Goal: Task Accomplishment & Management: Use online tool/utility

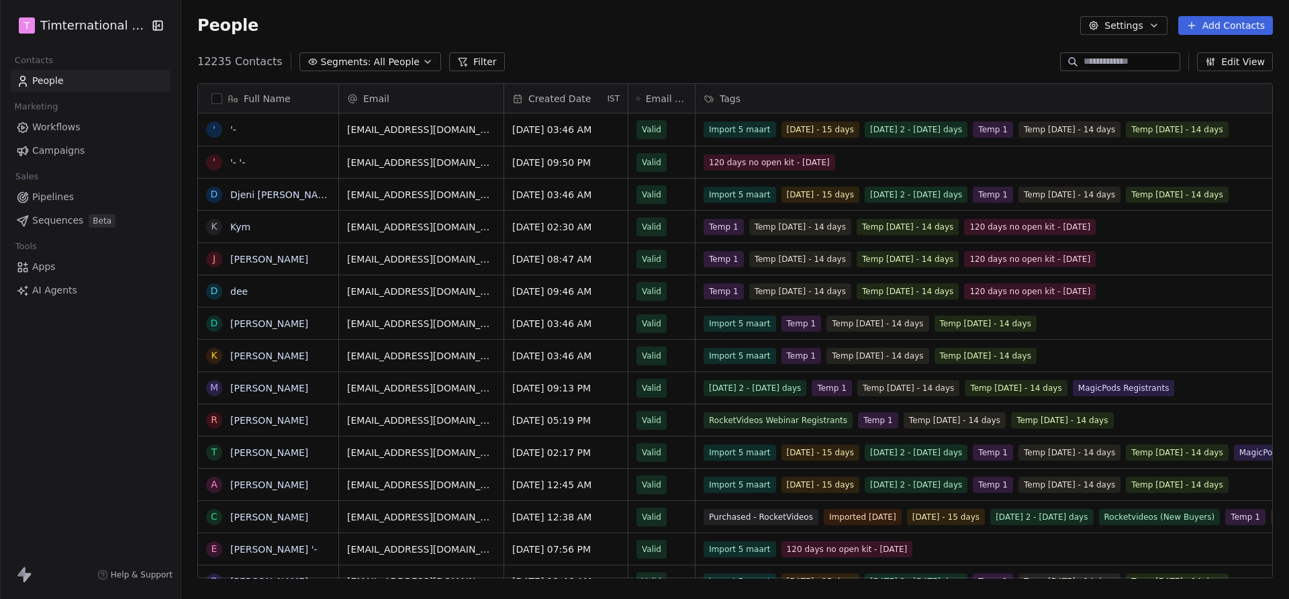
scroll to position [527, 1108]
click at [96, 148] on link "Campaigns" at bounding box center [90, 151] width 159 height 22
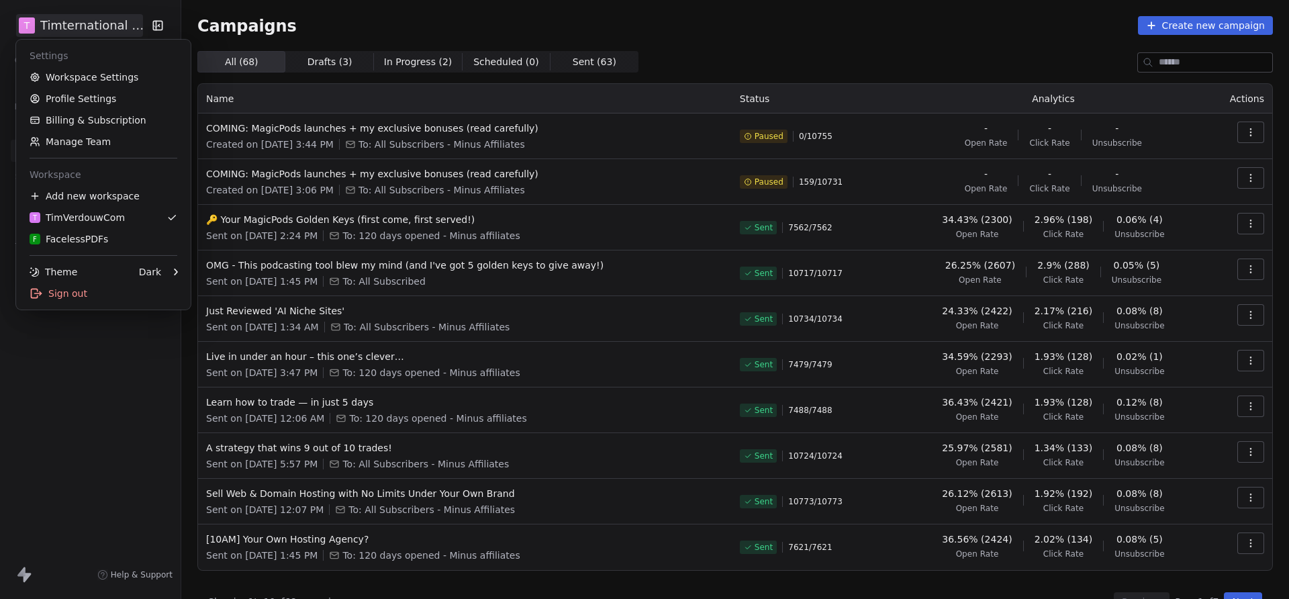
click at [59, 18] on html "T Timternational B.V. Contacts People Marketing Workflows Campaigns Sales Pipel…" at bounding box center [644, 299] width 1289 height 599
click at [119, 73] on link "Workspace Settings" at bounding box center [103, 76] width 164 height 21
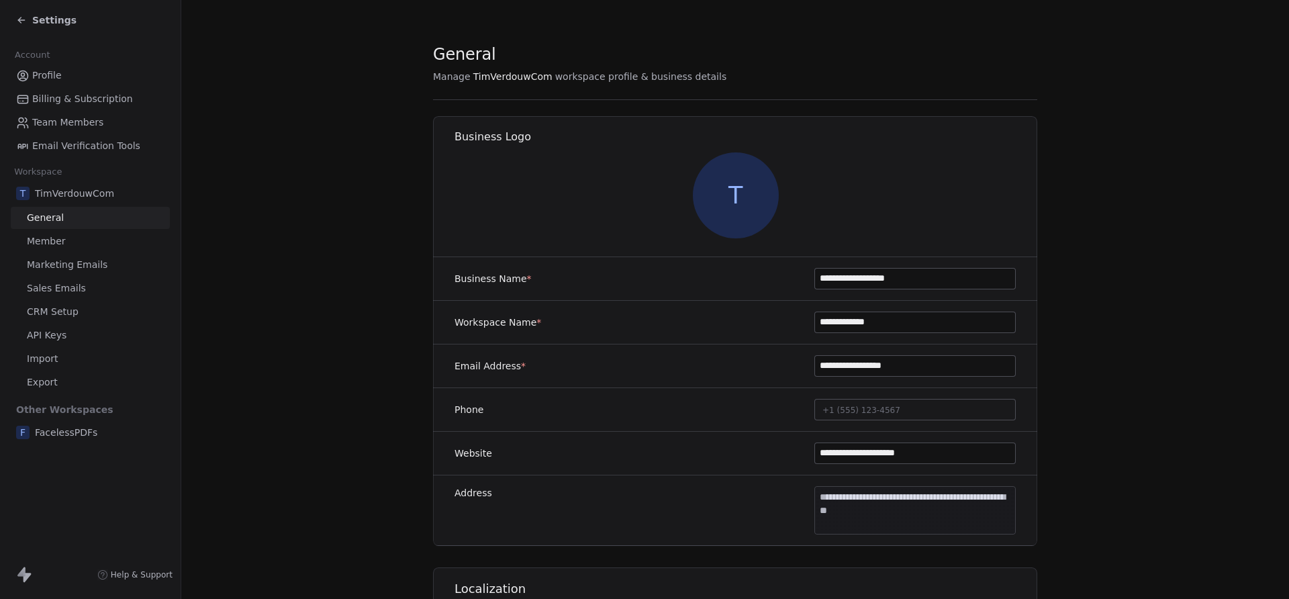
click at [71, 264] on span "Marketing Emails" at bounding box center [67, 265] width 81 height 14
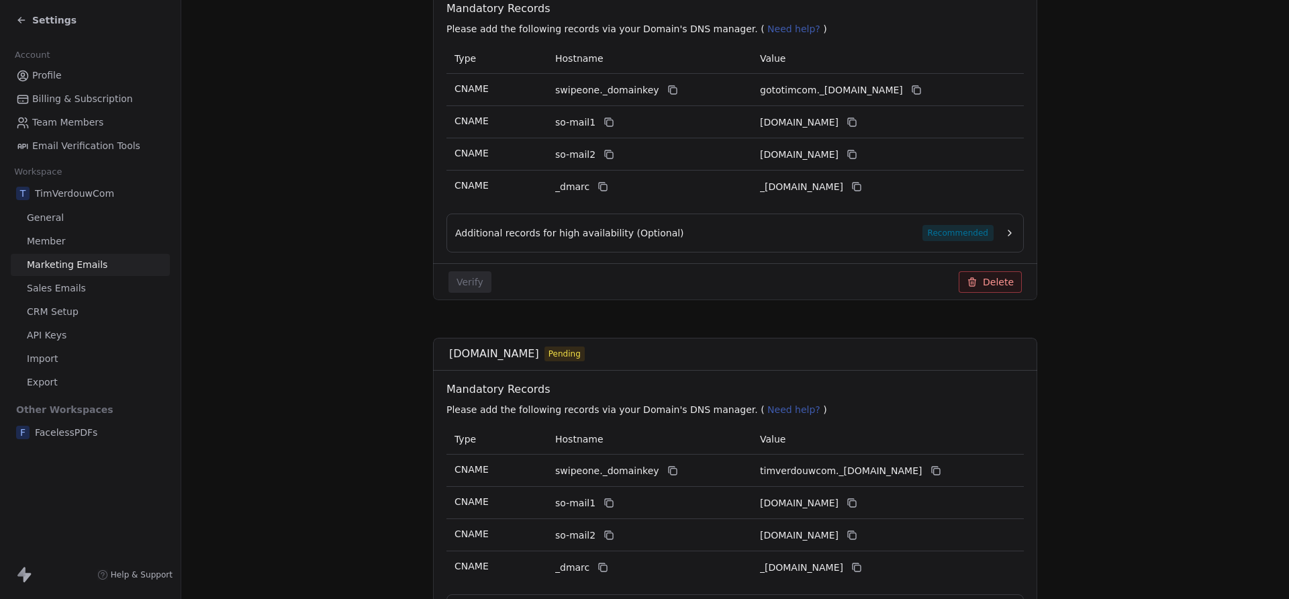
scroll to position [216, 0]
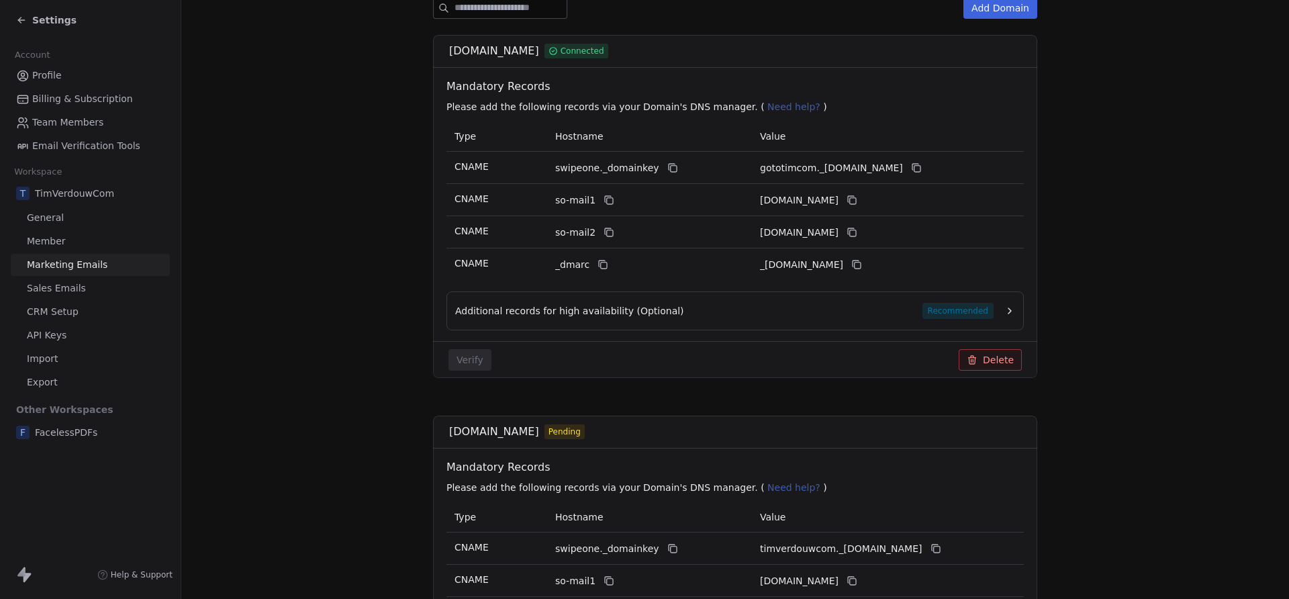
click at [56, 22] on span "Settings" at bounding box center [54, 19] width 44 height 13
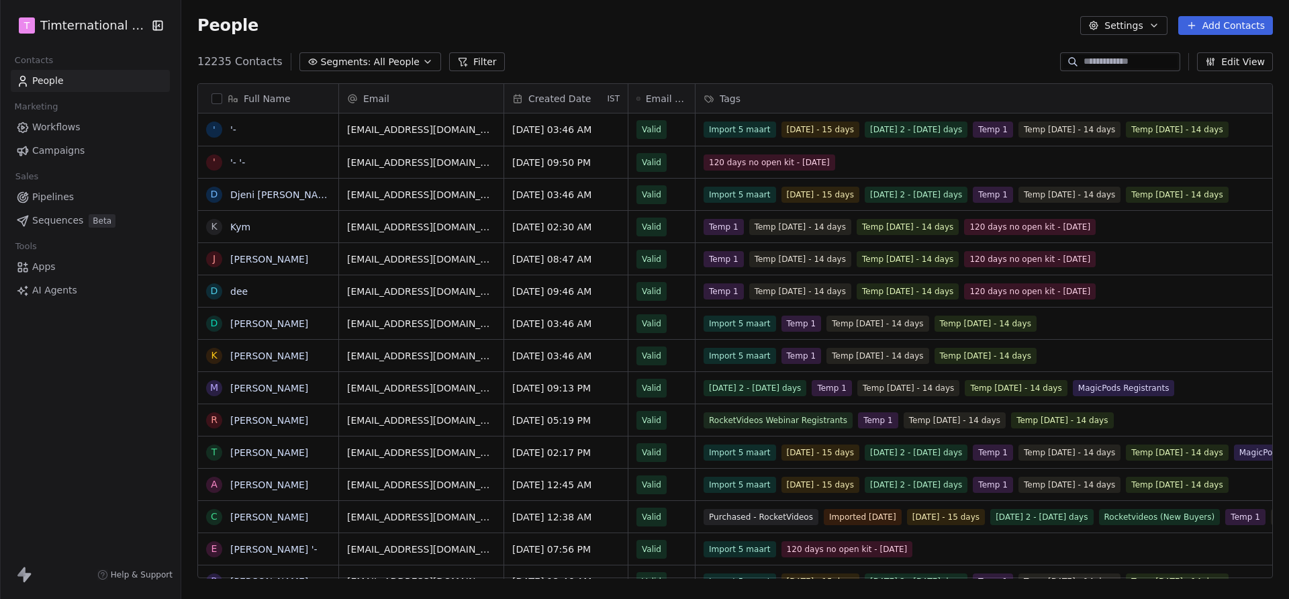
scroll to position [527, 1108]
click at [75, 132] on span "Workflows" at bounding box center [56, 127] width 48 height 14
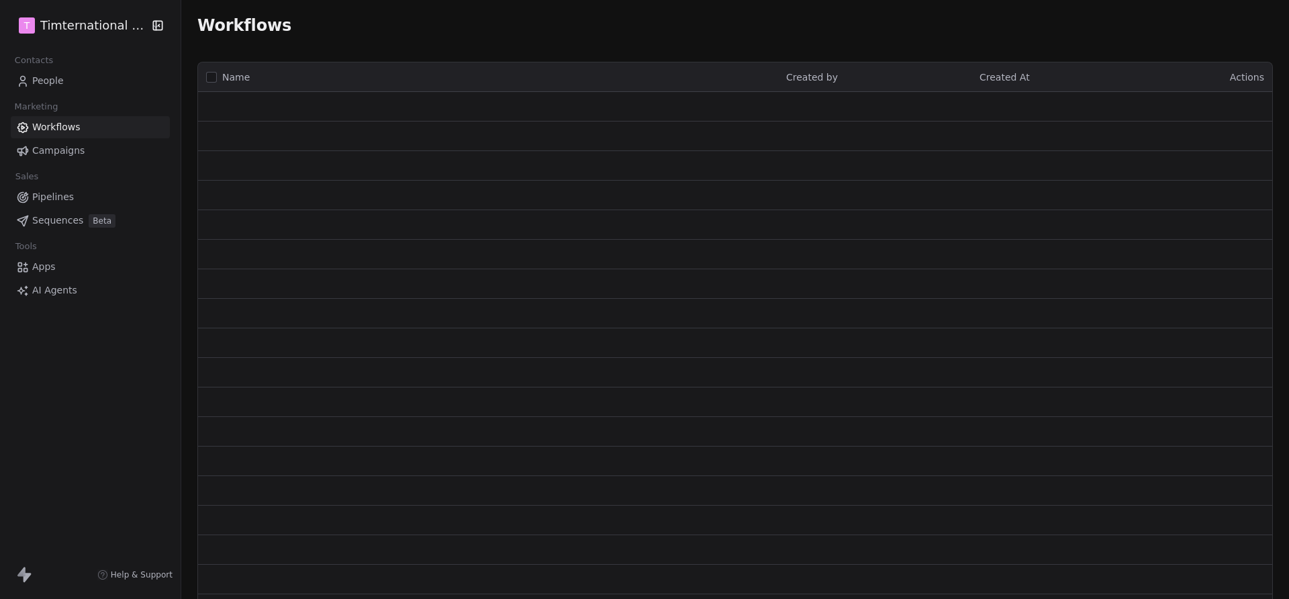
click at [76, 150] on span "Campaigns" at bounding box center [58, 151] width 52 height 14
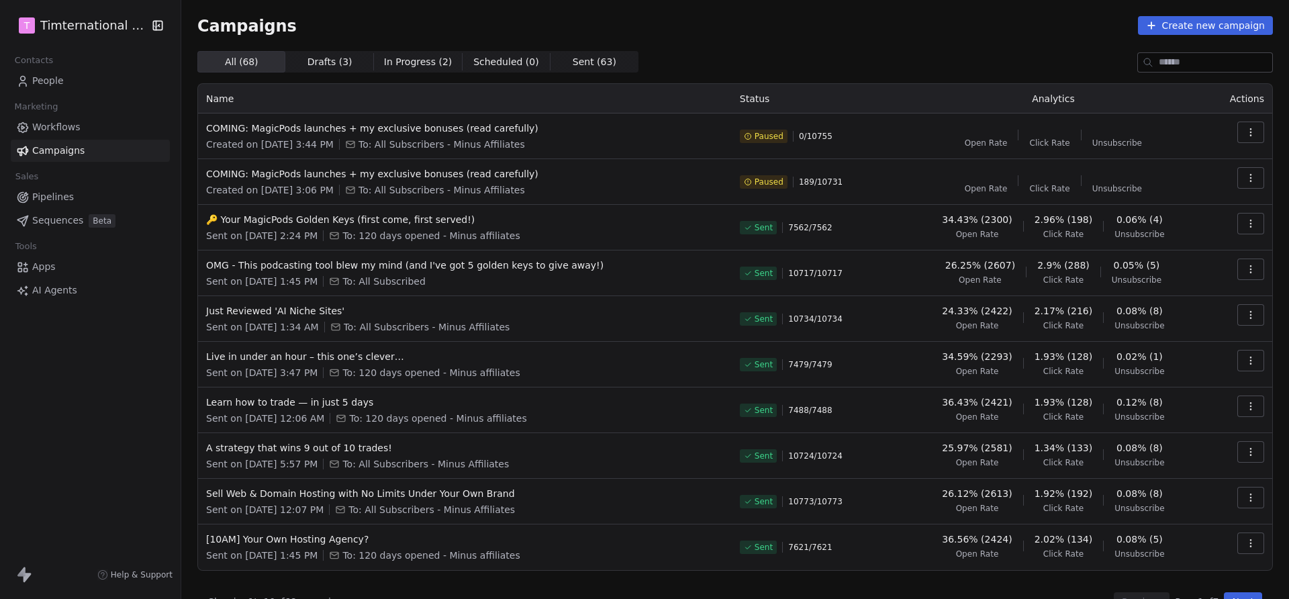
click at [456, 138] on span "To: All Subscribers - Minus Affiliates" at bounding box center [441, 144] width 166 height 13
click at [465, 130] on span "COMING: MagicPods launches + my exclusive bonuses (read carefully)" at bounding box center [465, 128] width 518 height 13
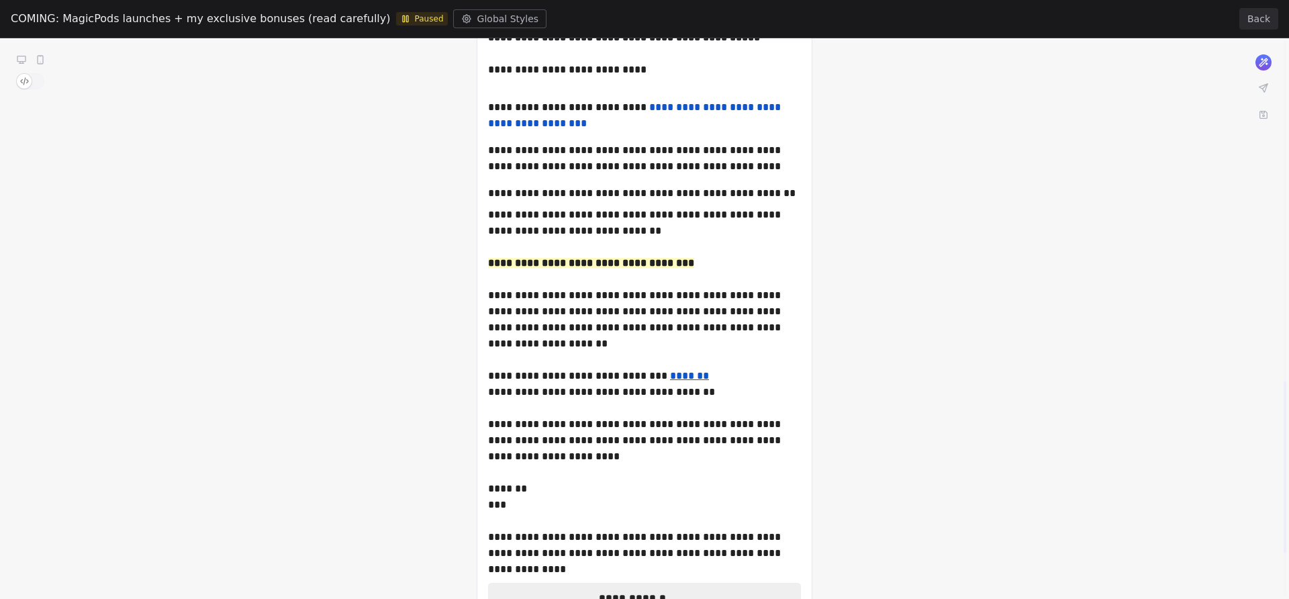
scroll to position [1108, 0]
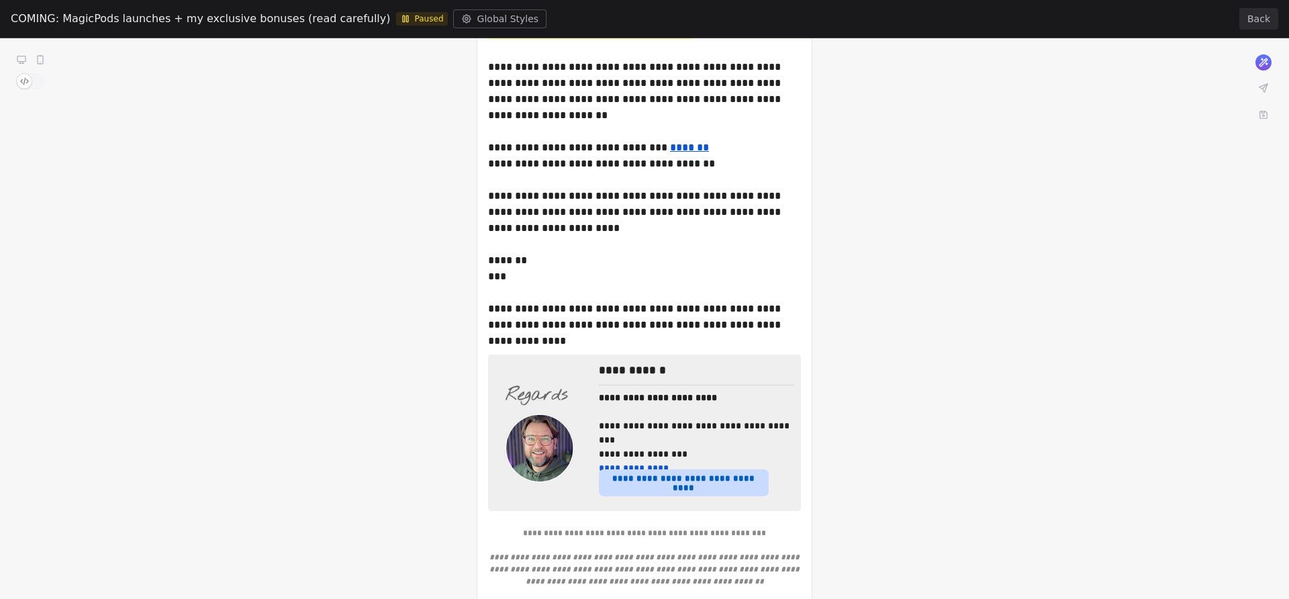
click at [1249, 17] on button "Back" at bounding box center [1258, 18] width 39 height 21
